Goal: Information Seeking & Learning: Learn about a topic

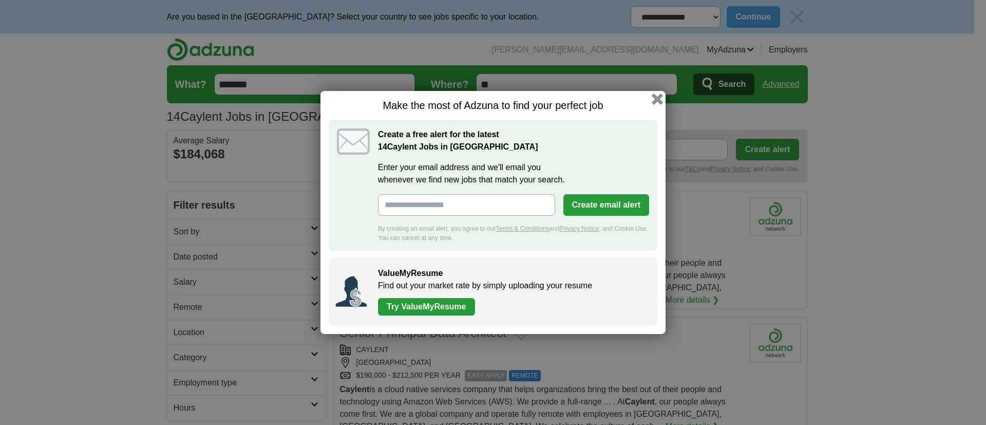
click at [661, 96] on button "button" at bounding box center [657, 99] width 11 height 11
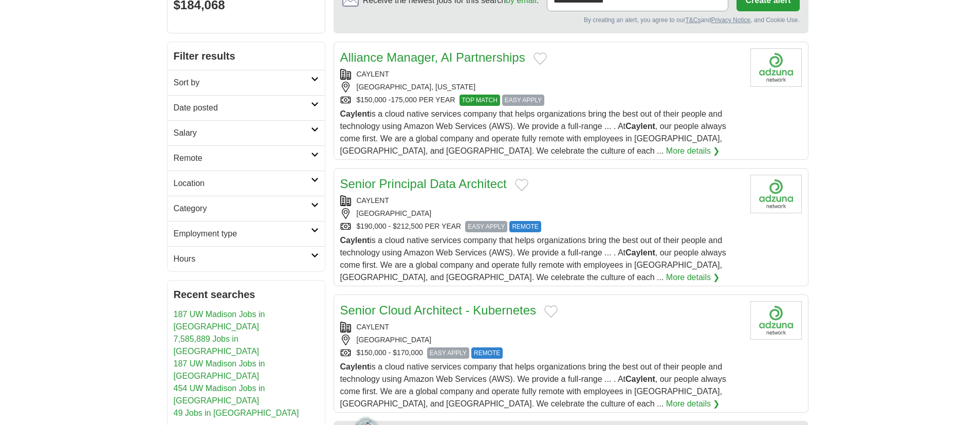
scroll to position [77, 0]
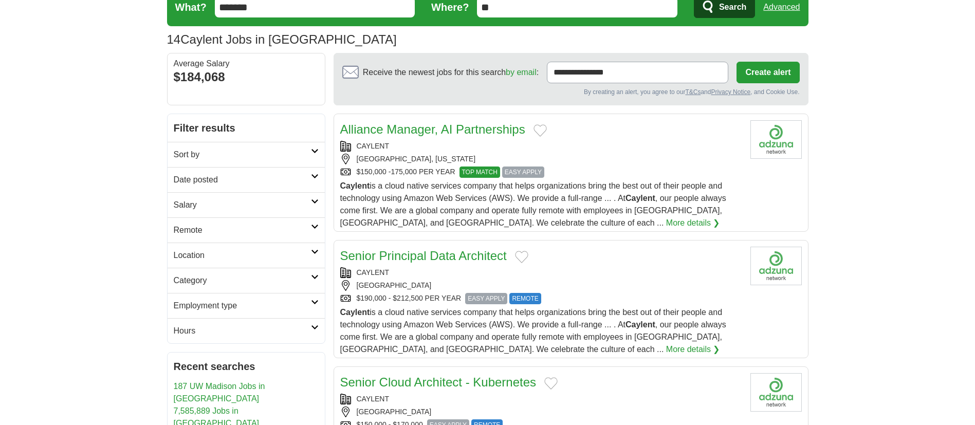
click at [653, 179] on div "Alliance Manager, AI Partnerships CAYLENT SAN FRANCISCO, CALIFORNIA $150,000 -1…" at bounding box center [541, 174] width 402 height 109
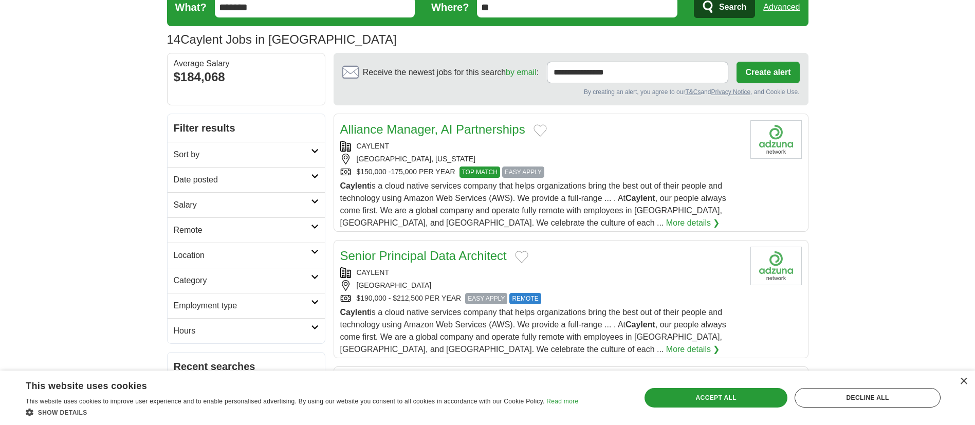
scroll to position [231, 0]
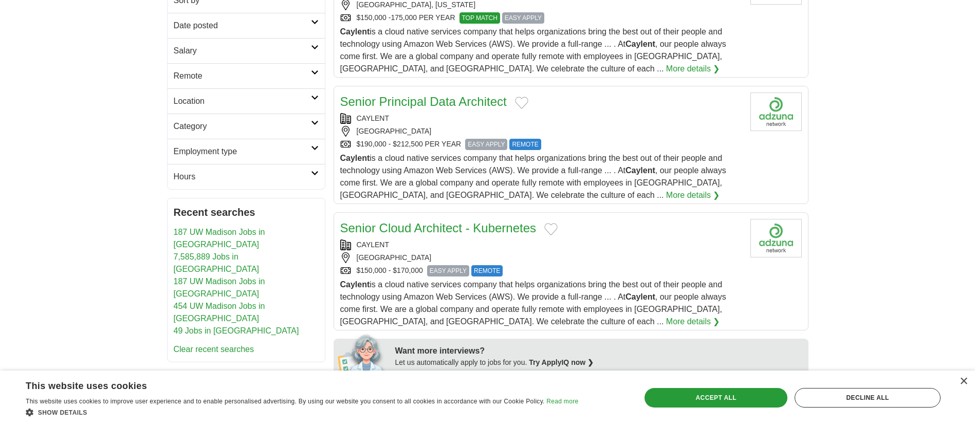
click at [616, 162] on span "Caylent is a cloud native services company that helps organizations bring the b…" at bounding box center [533, 177] width 386 height 46
click at [630, 268] on div "$150,000 - $170,000 EASY APPLY REMOTE" at bounding box center [541, 270] width 402 height 11
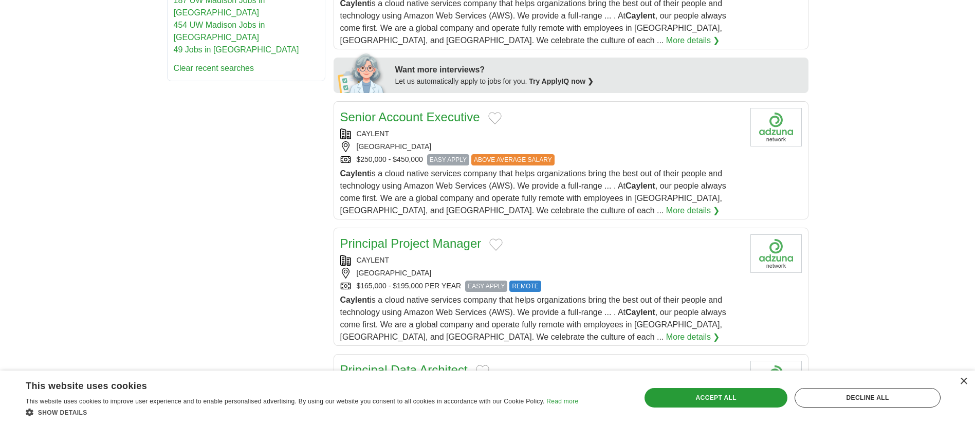
scroll to position [539, 0]
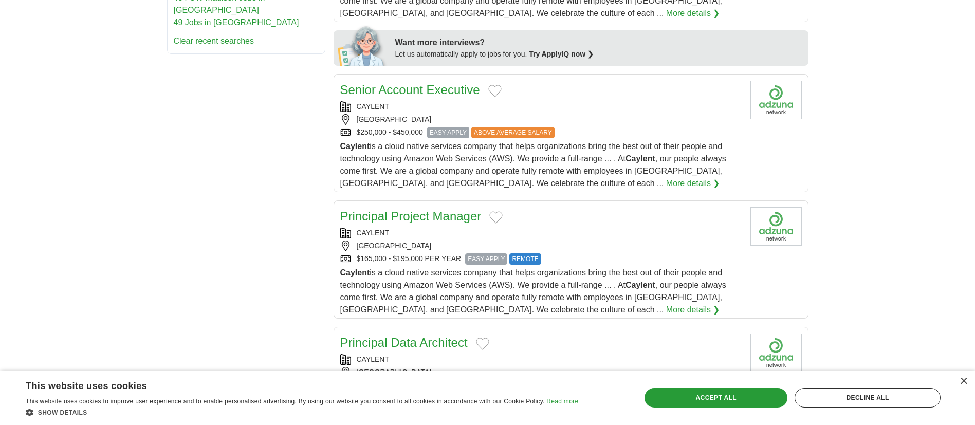
click at [594, 122] on div "[GEOGRAPHIC_DATA]" at bounding box center [541, 119] width 402 height 11
click at [637, 265] on div "Principal Project Manager CAYLENT USA $165,000 - $195,000 PER YEAR EASY APPLY R…" at bounding box center [541, 261] width 402 height 109
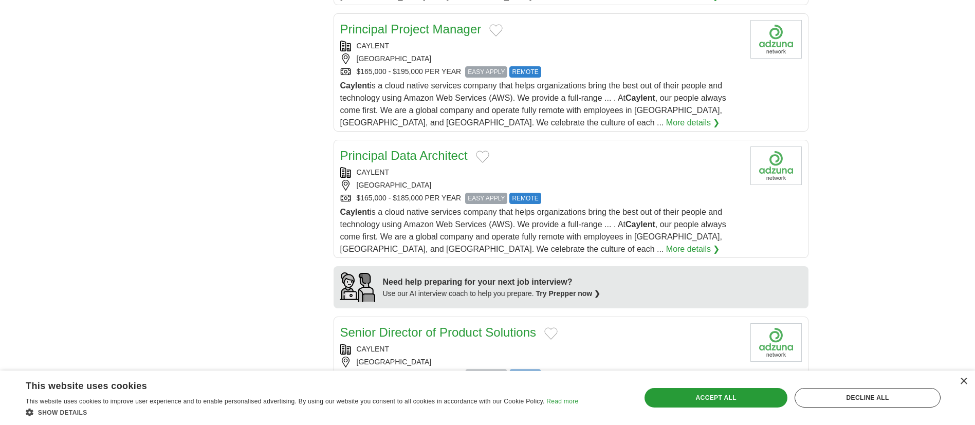
scroll to position [771, 0]
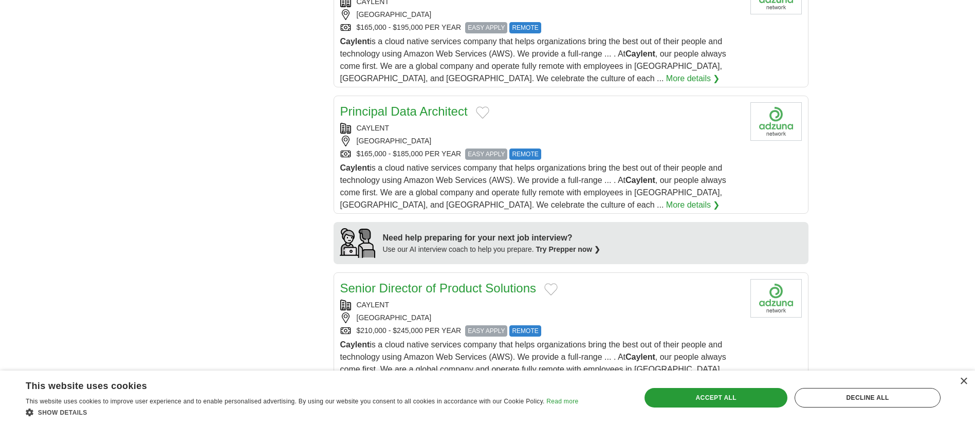
click at [605, 155] on div "$165,000 - $185,000 PER YEAR EASY APPLY REMOTE" at bounding box center [541, 153] width 402 height 11
click at [653, 296] on div "Senior Director of Product Solutions" at bounding box center [541, 288] width 402 height 18
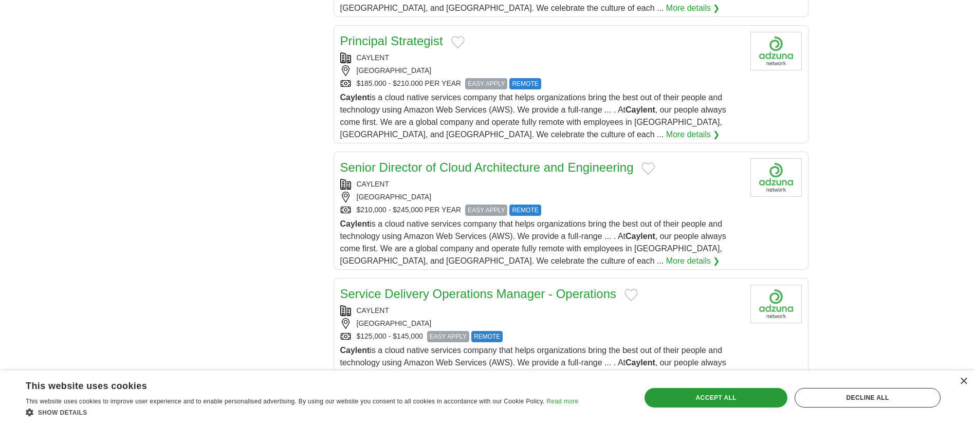
scroll to position [1156, 0]
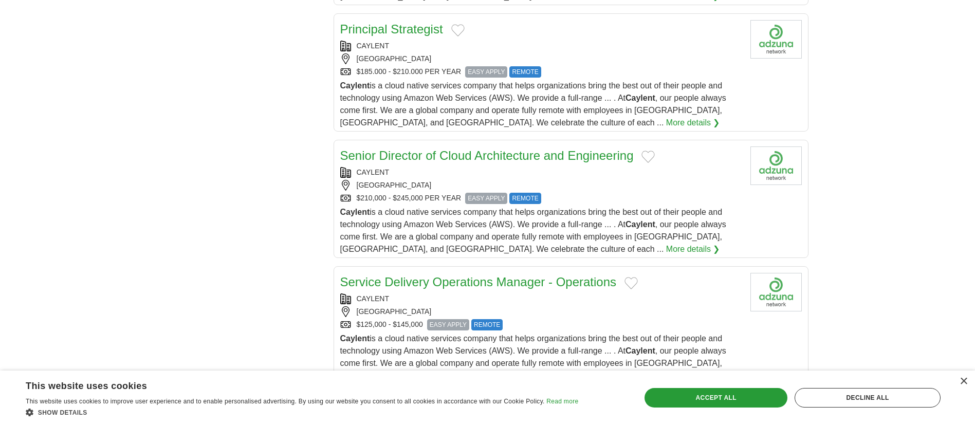
click at [625, 81] on span "Caylent is a cloud native services company that helps organizations bring the b…" at bounding box center [533, 104] width 386 height 46
click at [644, 173] on div "CAYLENT" at bounding box center [541, 172] width 402 height 11
click at [678, 306] on div "[GEOGRAPHIC_DATA]" at bounding box center [541, 311] width 402 height 11
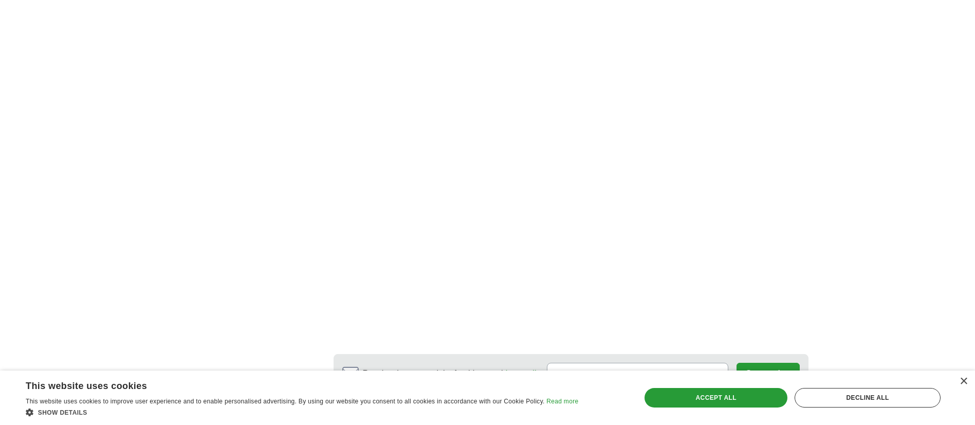
scroll to position [1927, 0]
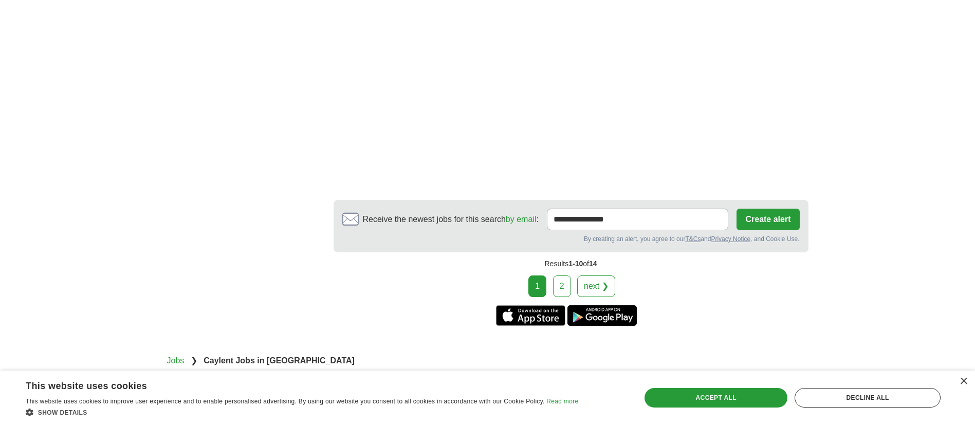
click at [564, 292] on link "2" at bounding box center [562, 286] width 18 height 22
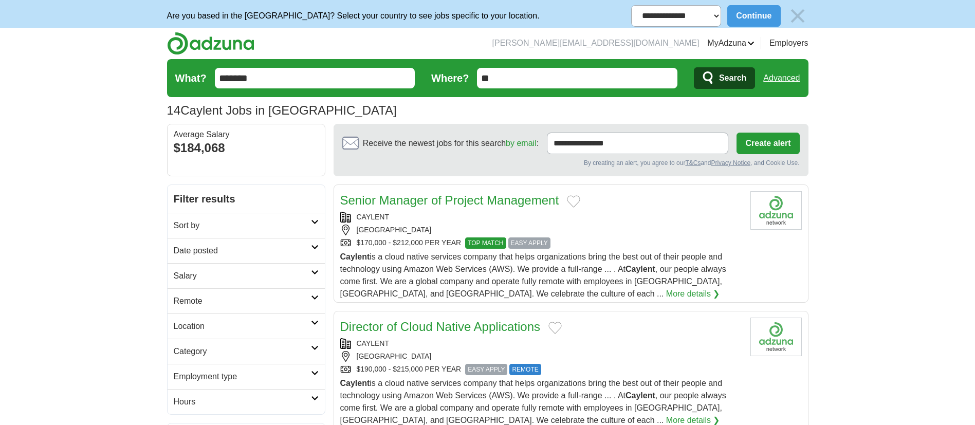
click at [661, 235] on div "[GEOGRAPHIC_DATA]" at bounding box center [541, 230] width 402 height 11
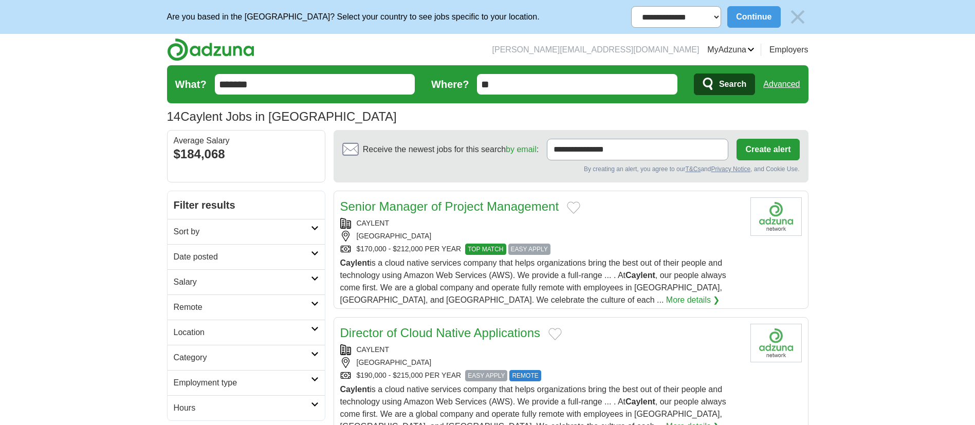
click at [667, 337] on div "Director of Cloud Native Applications" at bounding box center [541, 333] width 402 height 18
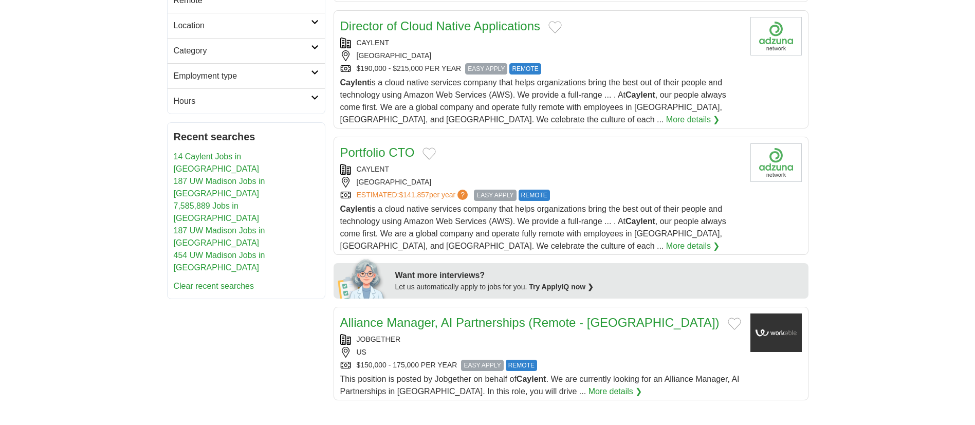
scroll to position [231, 0]
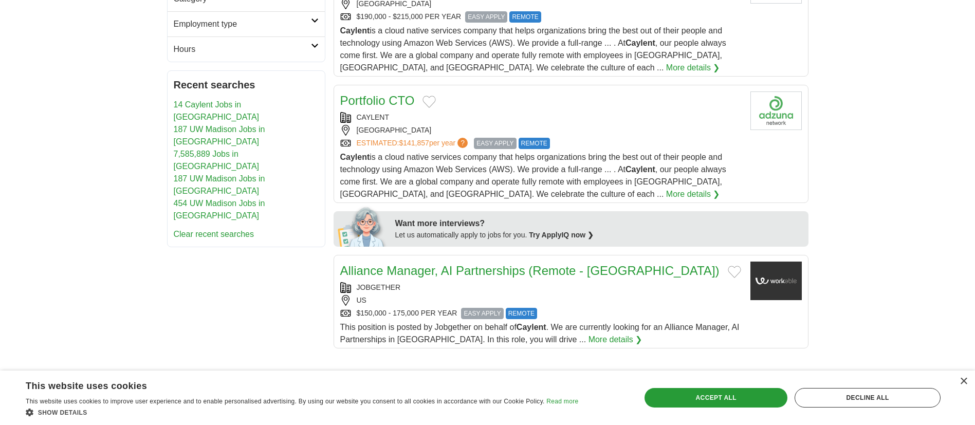
drag, startPoint x: 9, startPoint y: 246, endPoint x: 359, endPoint y: 301, distance: 354.1
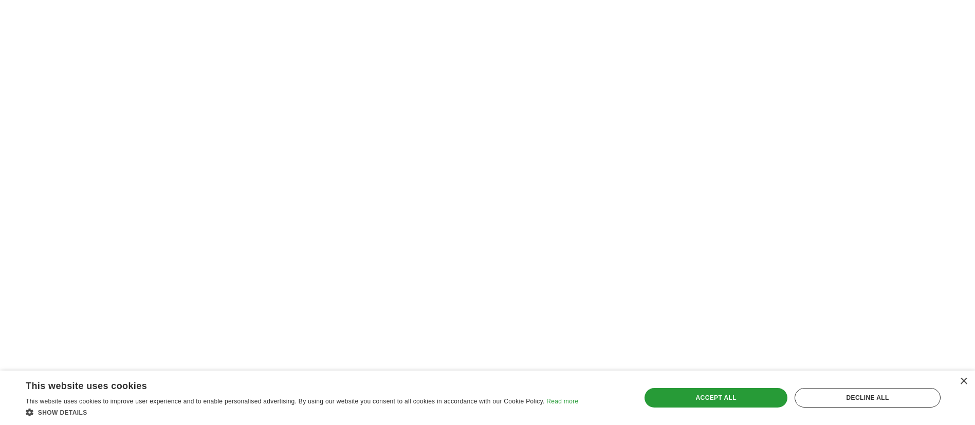
scroll to position [1073, 0]
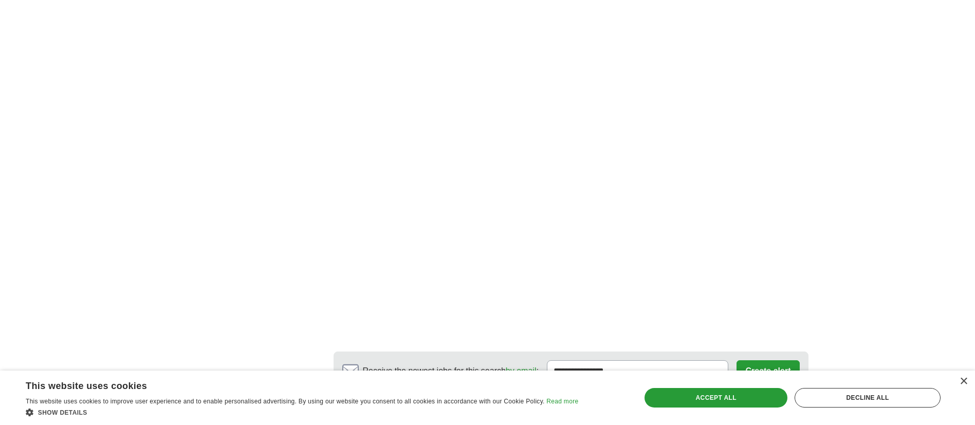
drag, startPoint x: 265, startPoint y: 274, endPoint x: 261, endPoint y: 397, distance: 123.4
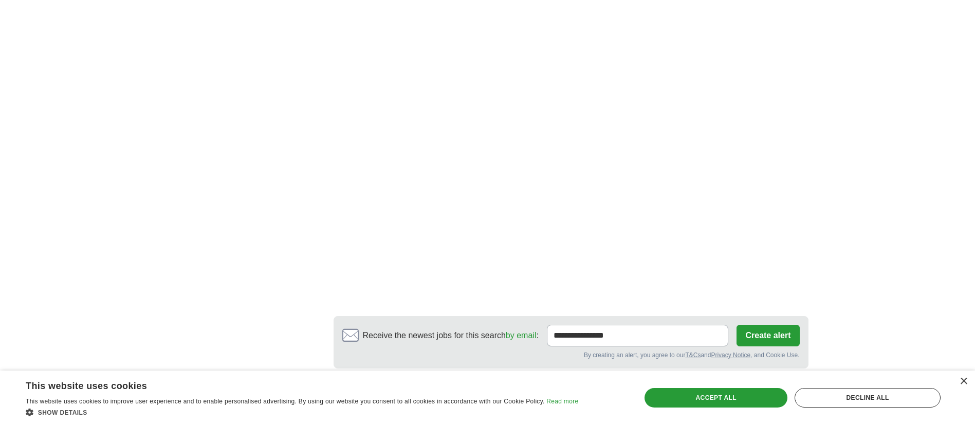
scroll to position [1268, 0]
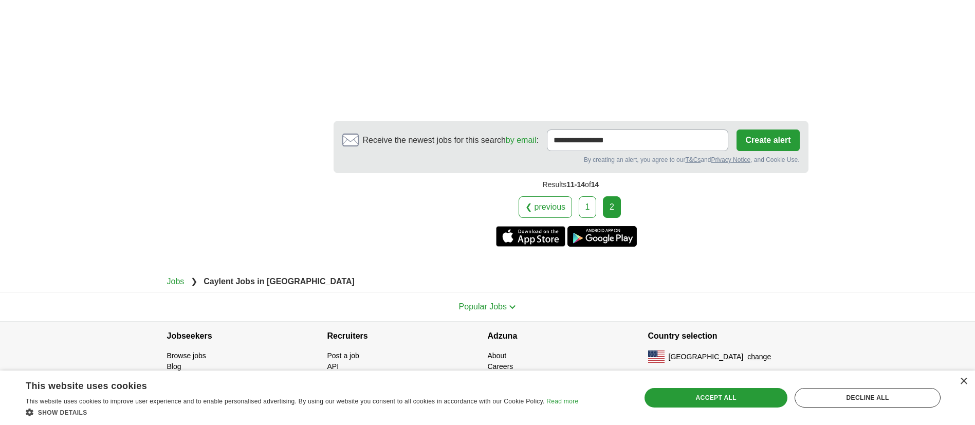
drag, startPoint x: 218, startPoint y: 320, endPoint x: 220, endPoint y: 331, distance: 11.6
click at [588, 202] on link "1" at bounding box center [587, 207] width 18 height 22
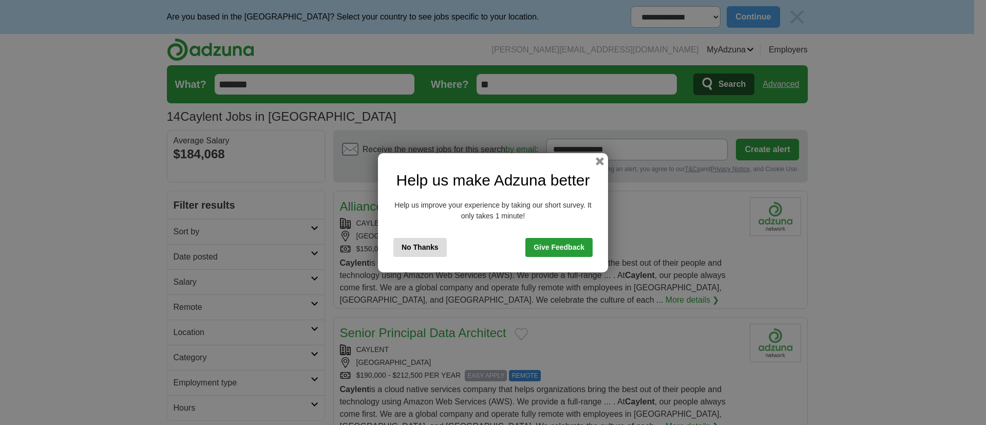
drag, startPoint x: 595, startPoint y: 170, endPoint x: 606, endPoint y: 161, distance: 13.6
click at [596, 170] on div "Help us make Adzuna better Help us improve your experience by taking our short …" at bounding box center [493, 212] width 230 height 119
click at [606, 160] on div "Help us make Adzuna better Help us improve your experience by taking our short …" at bounding box center [493, 212] width 230 height 119
click at [602, 165] on div "Help us make Adzuna better Help us improve your experience by taking our short …" at bounding box center [493, 212] width 230 height 119
click at [599, 163] on button "button" at bounding box center [599, 160] width 11 height 11
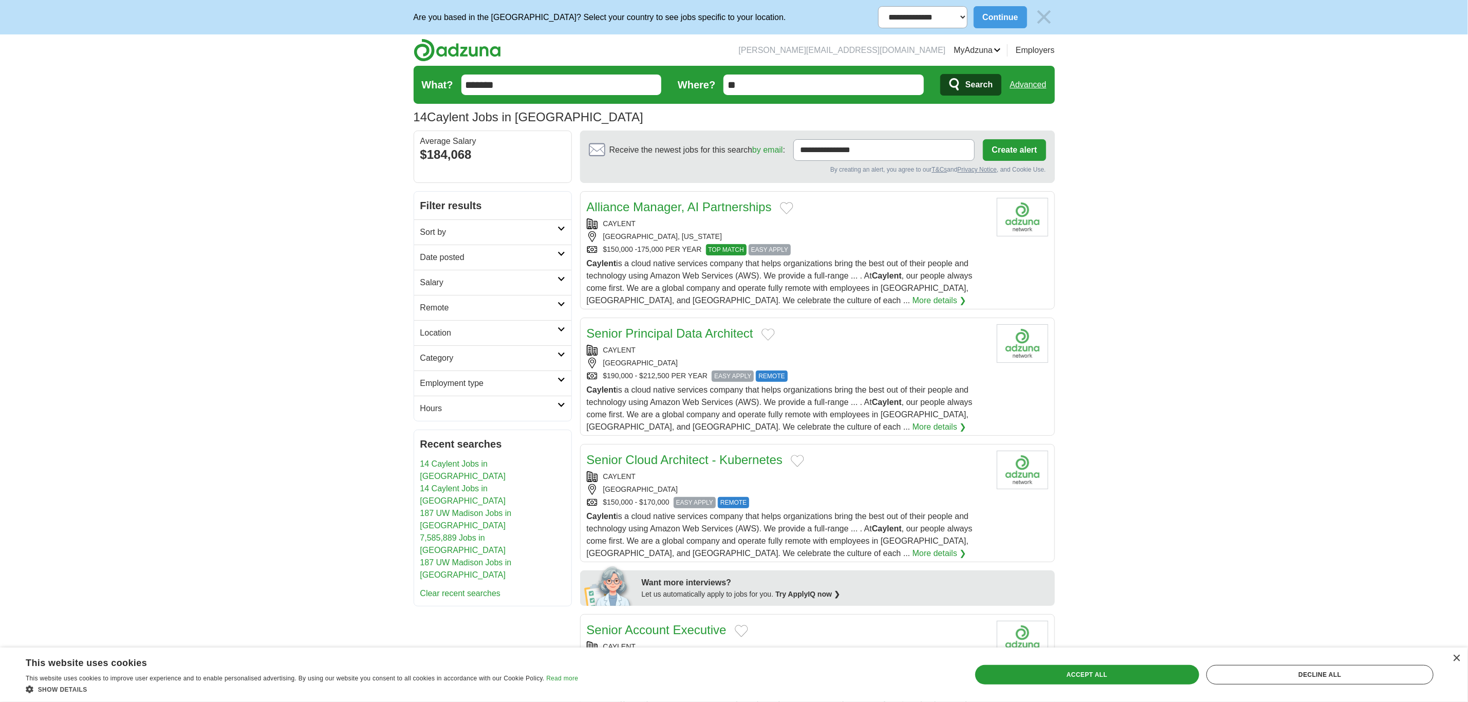
drag, startPoint x: 1141, startPoint y: 354, endPoint x: 1125, endPoint y: 255, distance: 100.9
click at [501, 76] on input "*******" at bounding box center [561, 84] width 200 height 21
click at [474, 82] on input "*******" at bounding box center [561, 84] width 200 height 21
click at [475, 82] on input "*******" at bounding box center [561, 84] width 200 height 21
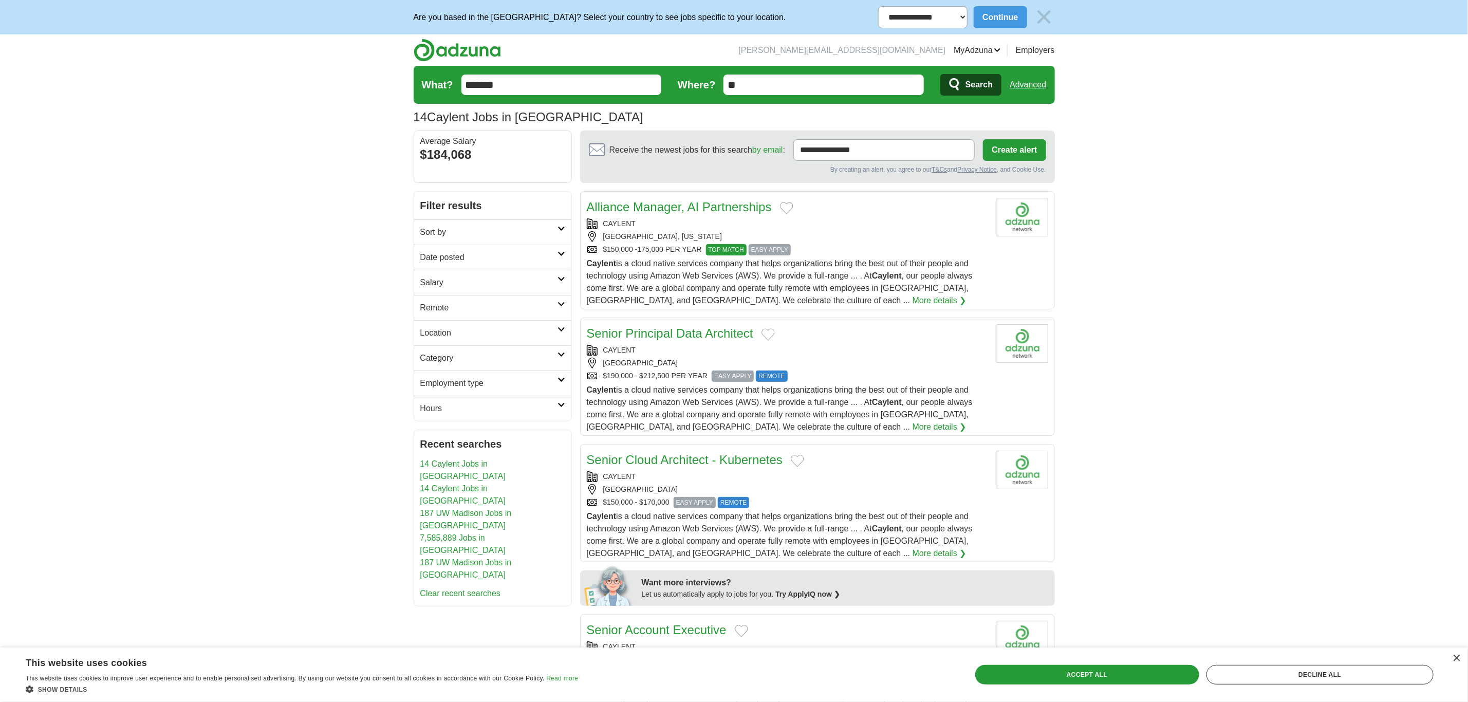
click at [493, 68] on form "What? ******* Where? ** Search Advanced" at bounding box center [734, 85] width 641 height 38
click at [494, 68] on form "What? ******* Where? ** Search Advanced" at bounding box center [734, 85] width 641 height 38
click at [501, 81] on input "*******" at bounding box center [561, 84] width 200 height 21
